Goal: Task Accomplishment & Management: Manage account settings

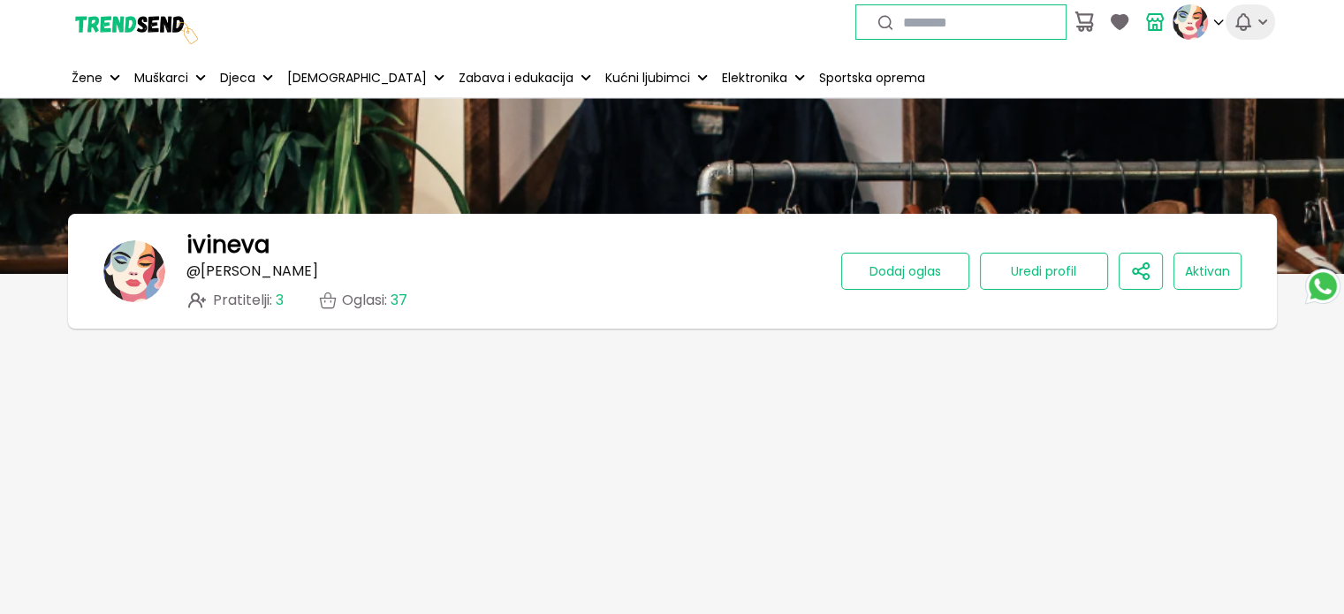
click at [1243, 23] on icon "button" at bounding box center [1243, 21] width 21 height 21
